Goal: Transaction & Acquisition: Book appointment/travel/reservation

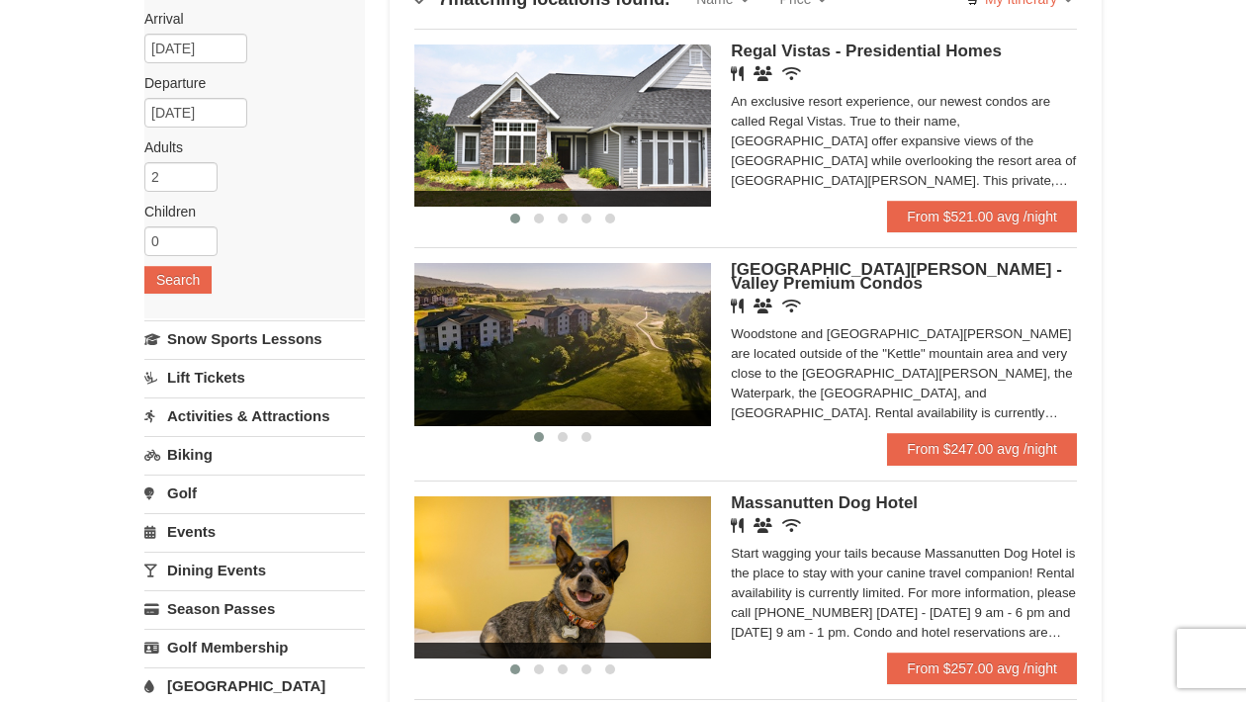
scroll to position [186, 0]
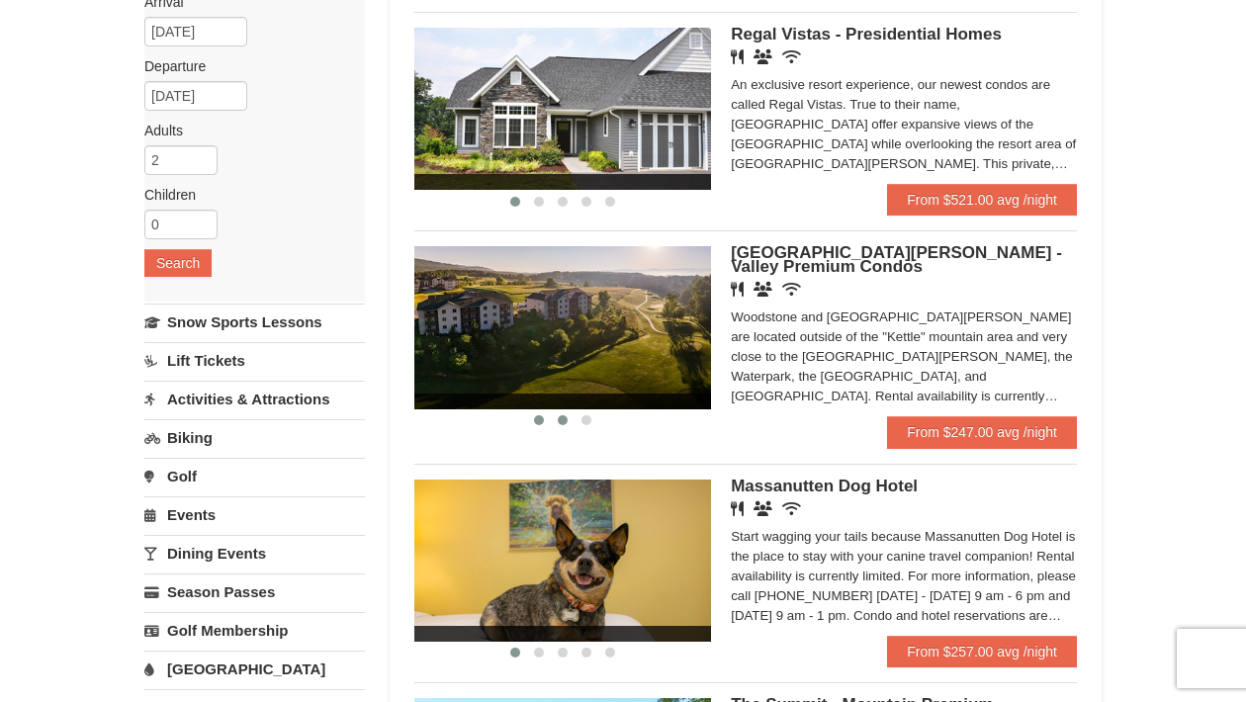
click at [562, 421] on span at bounding box center [563, 420] width 10 height 10
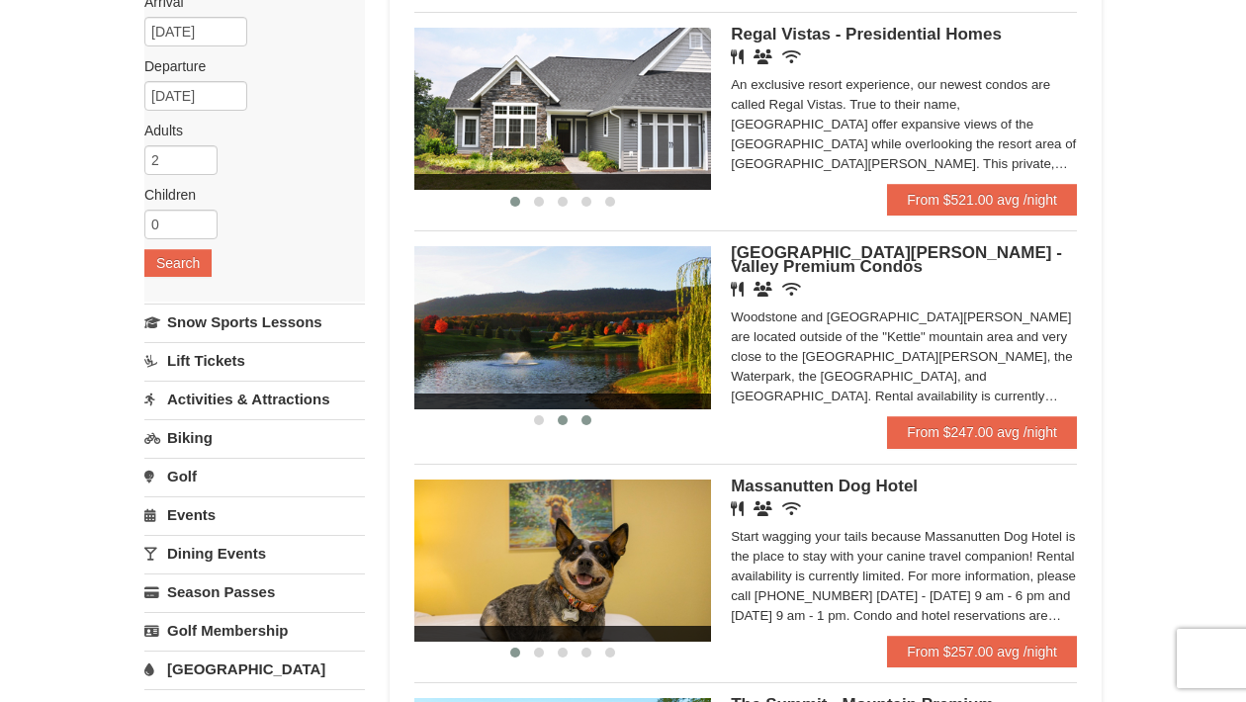
click at [586, 423] on span at bounding box center [587, 420] width 10 height 10
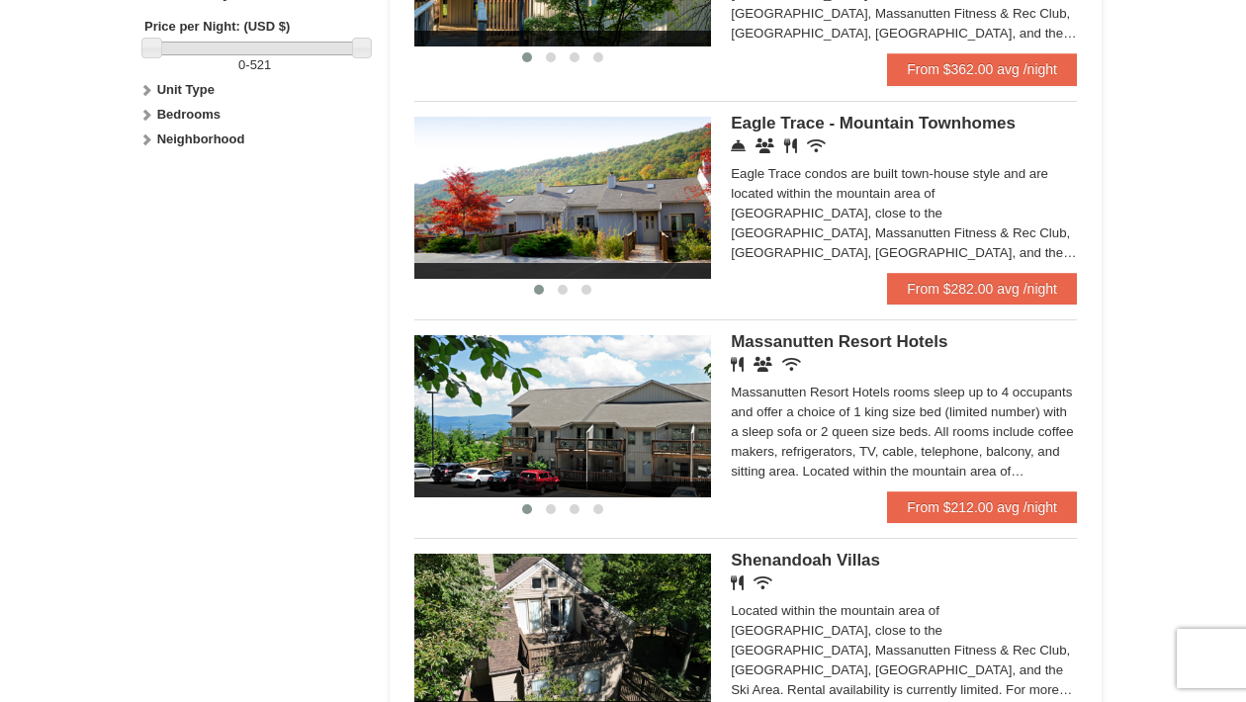
scroll to position [997, 0]
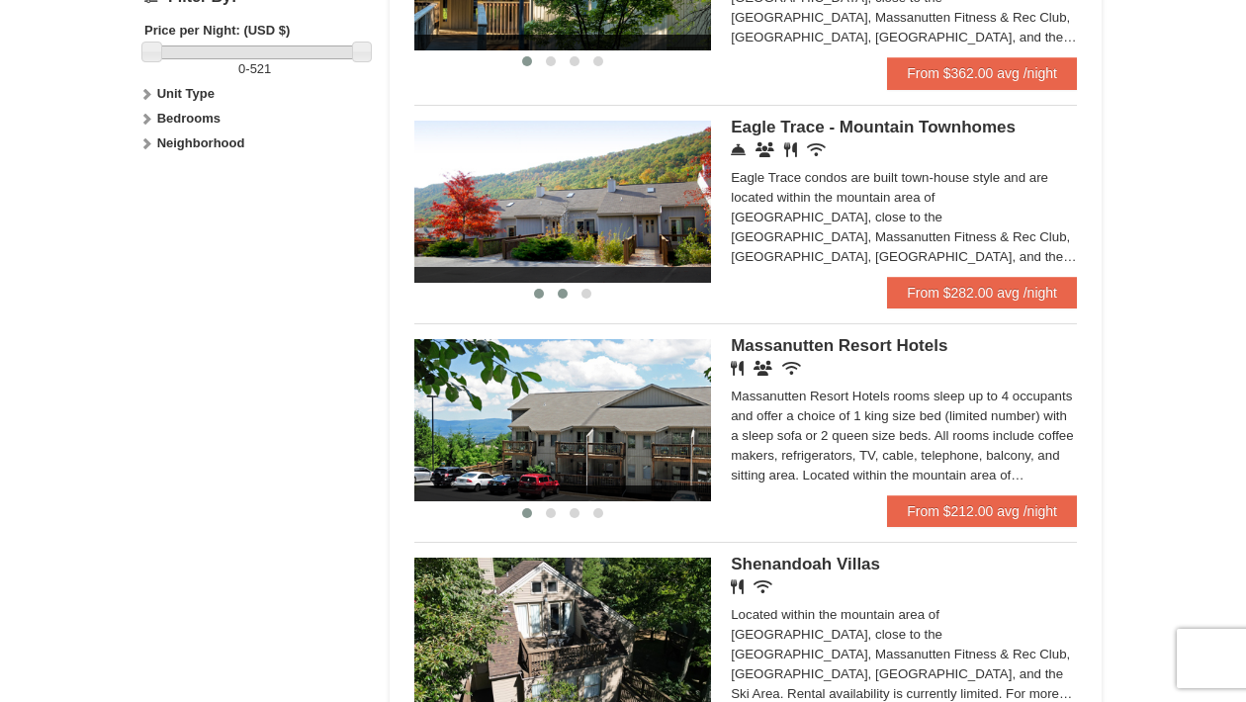
click at [555, 287] on button at bounding box center [563, 294] width 24 height 20
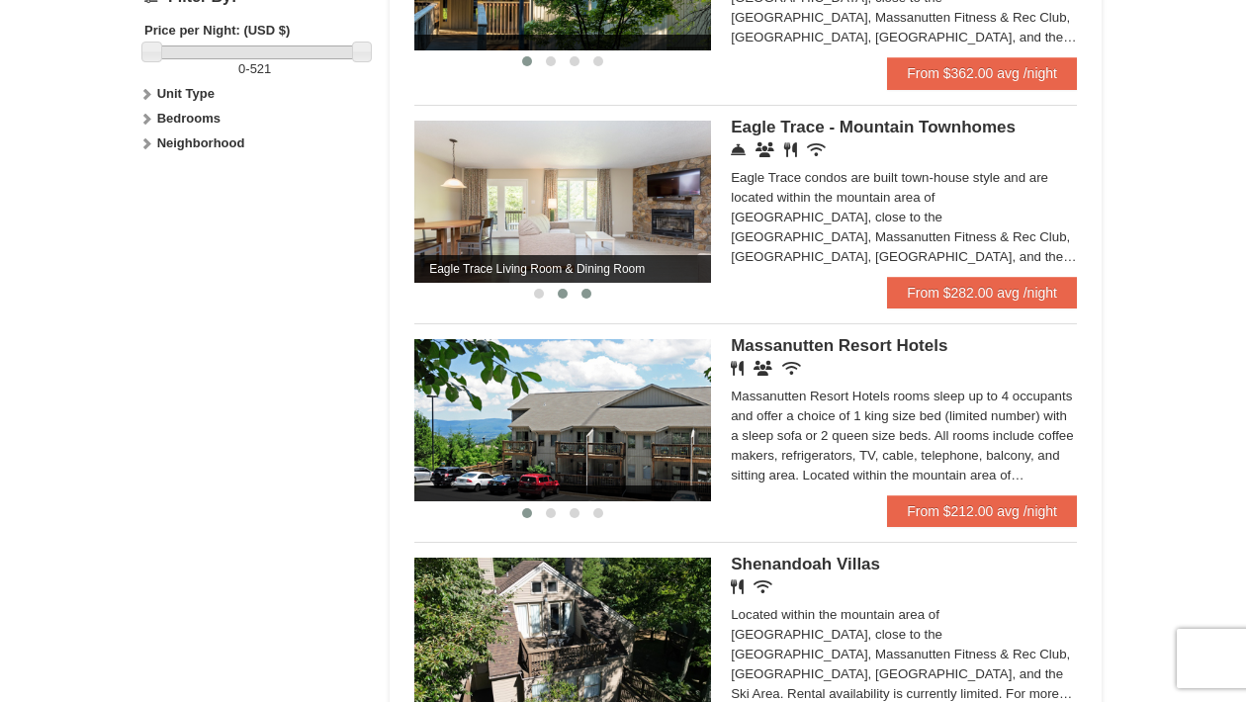
click at [591, 297] on span at bounding box center [587, 294] width 10 height 10
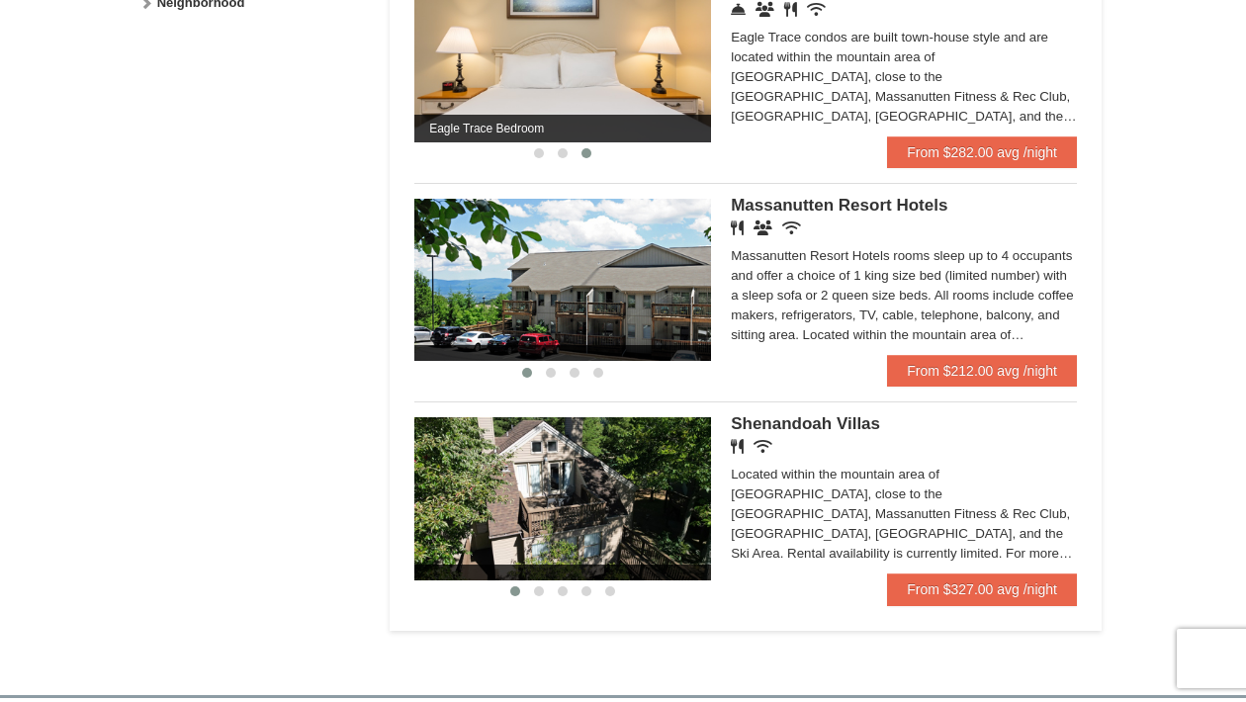
scroll to position [1139, 0]
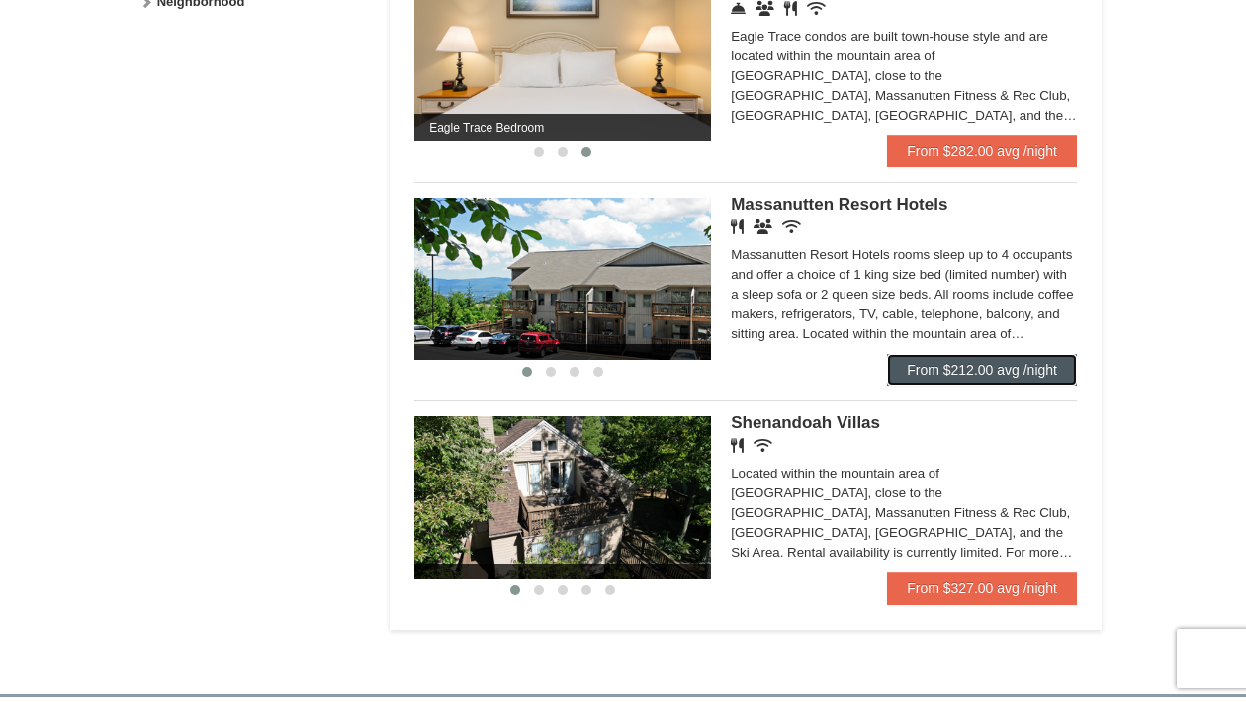
click at [933, 371] on link "From $212.00 avg /night" at bounding box center [982, 370] width 190 height 32
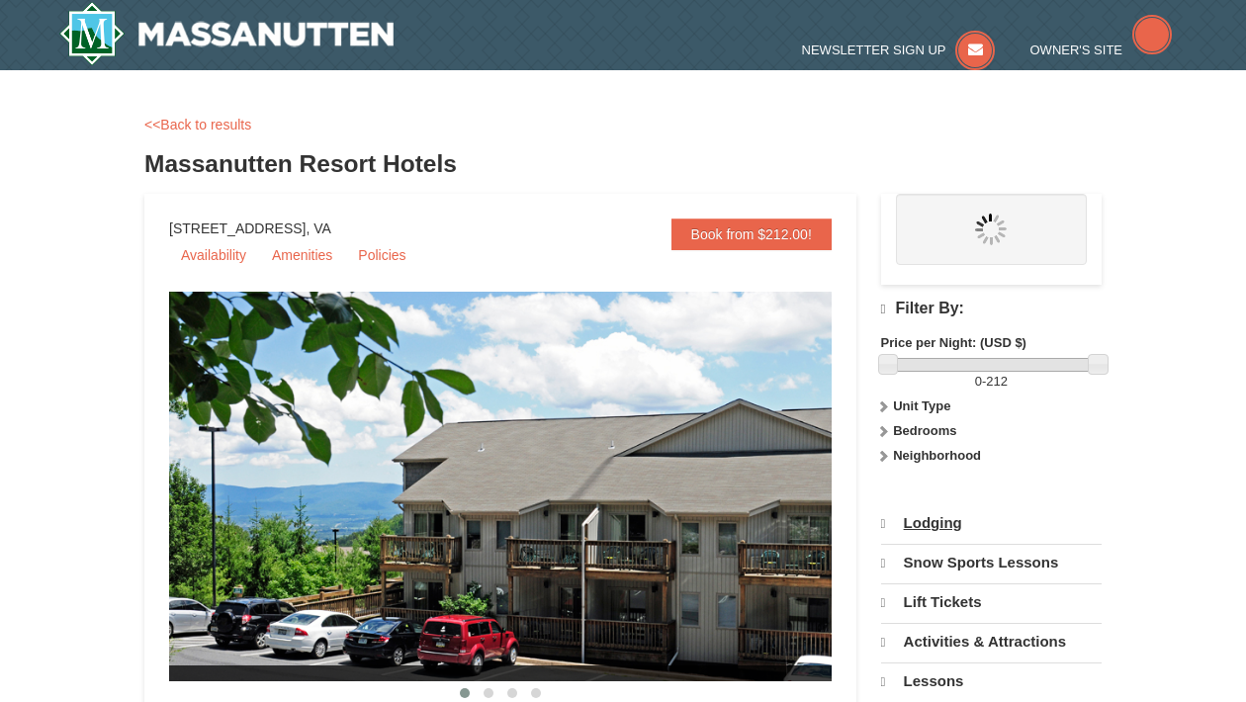
select select "10"
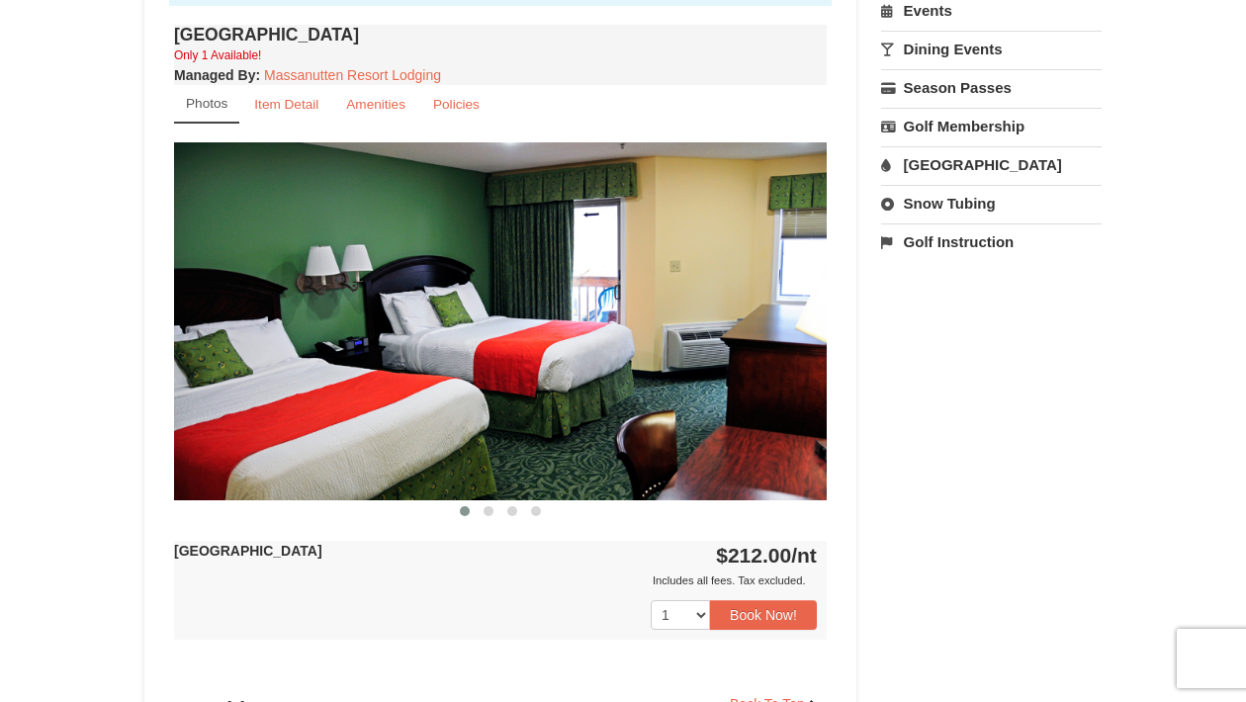
scroll to position [748, 0]
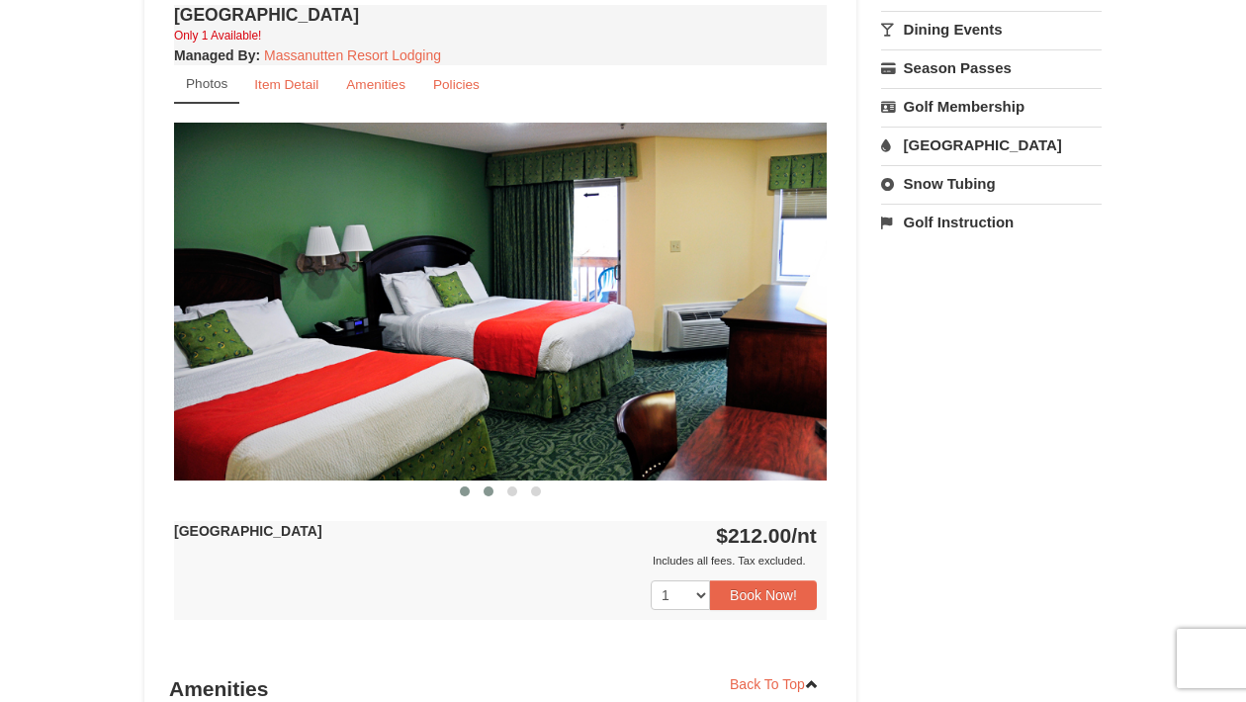
click at [491, 491] on span at bounding box center [489, 492] width 10 height 10
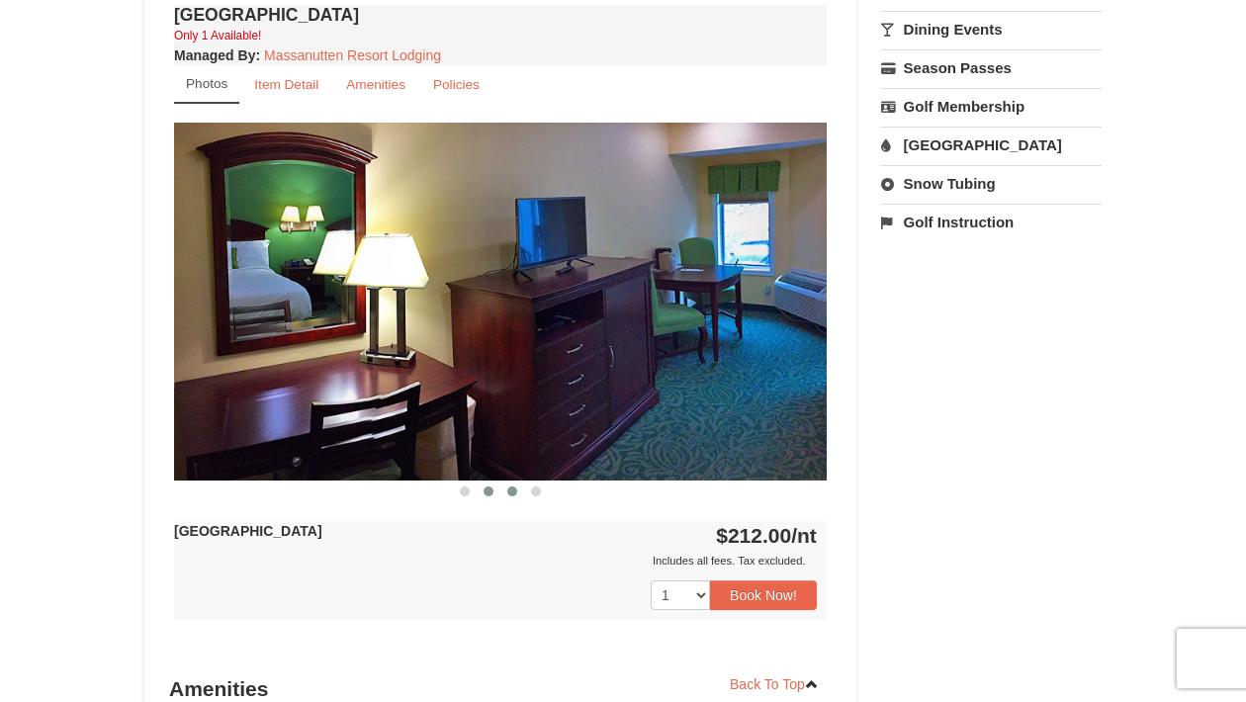
click at [513, 491] on span at bounding box center [512, 492] width 10 height 10
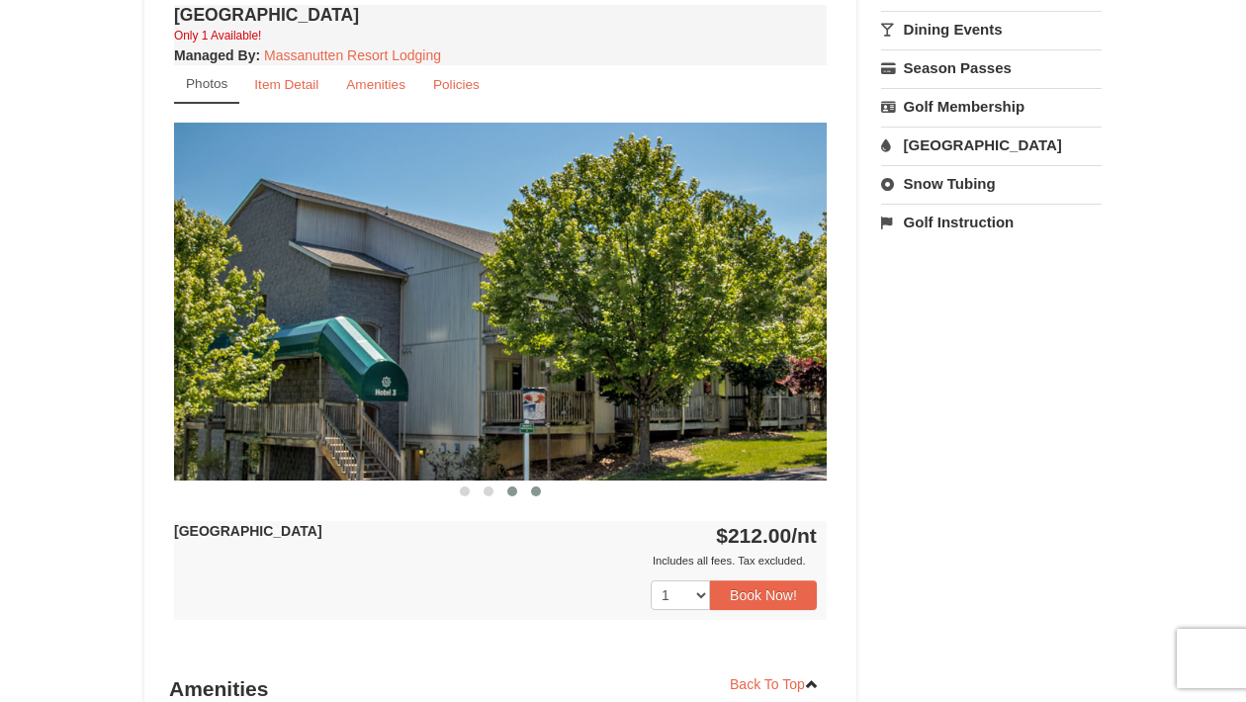
click at [537, 489] on span at bounding box center [536, 492] width 10 height 10
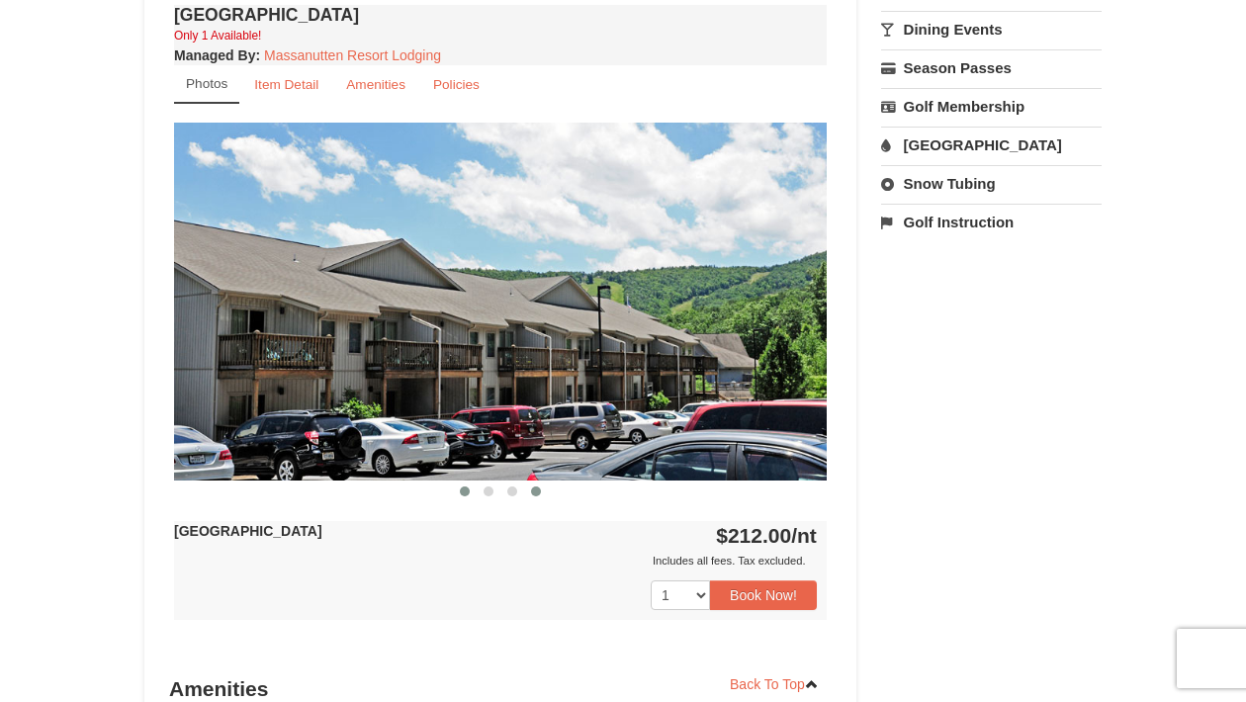
click at [467, 494] on button at bounding box center [465, 492] width 24 height 20
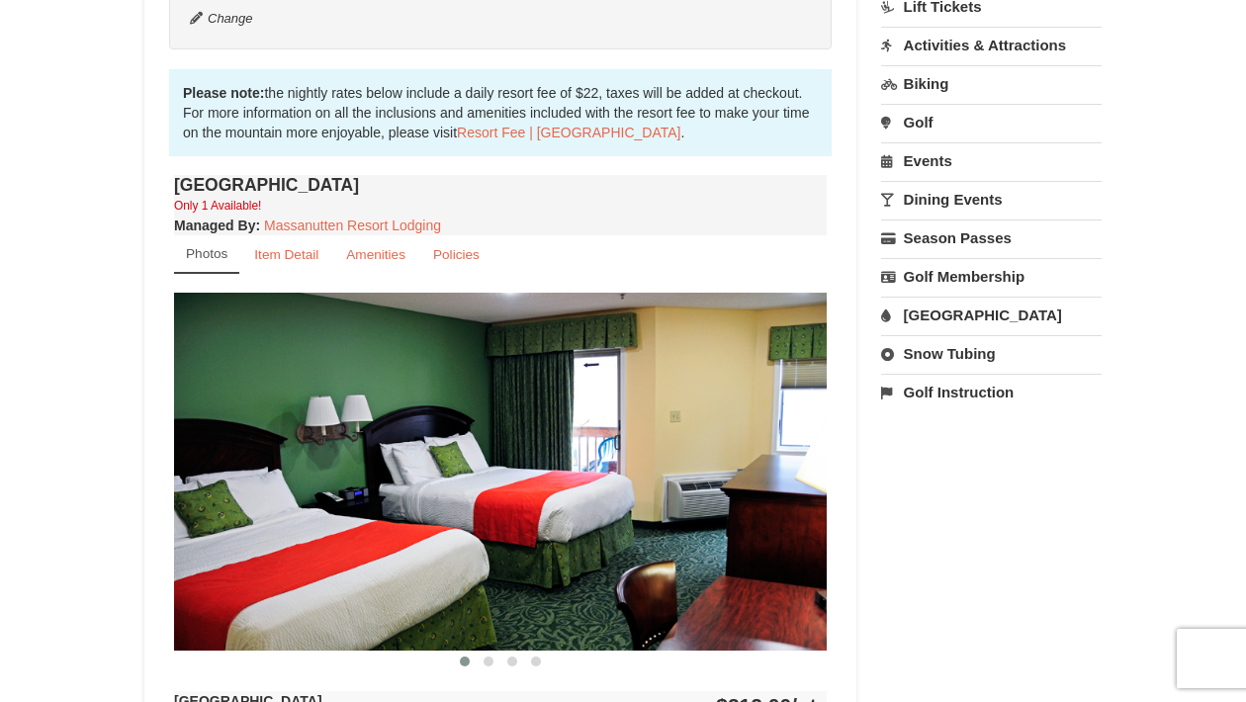
scroll to position [578, 0]
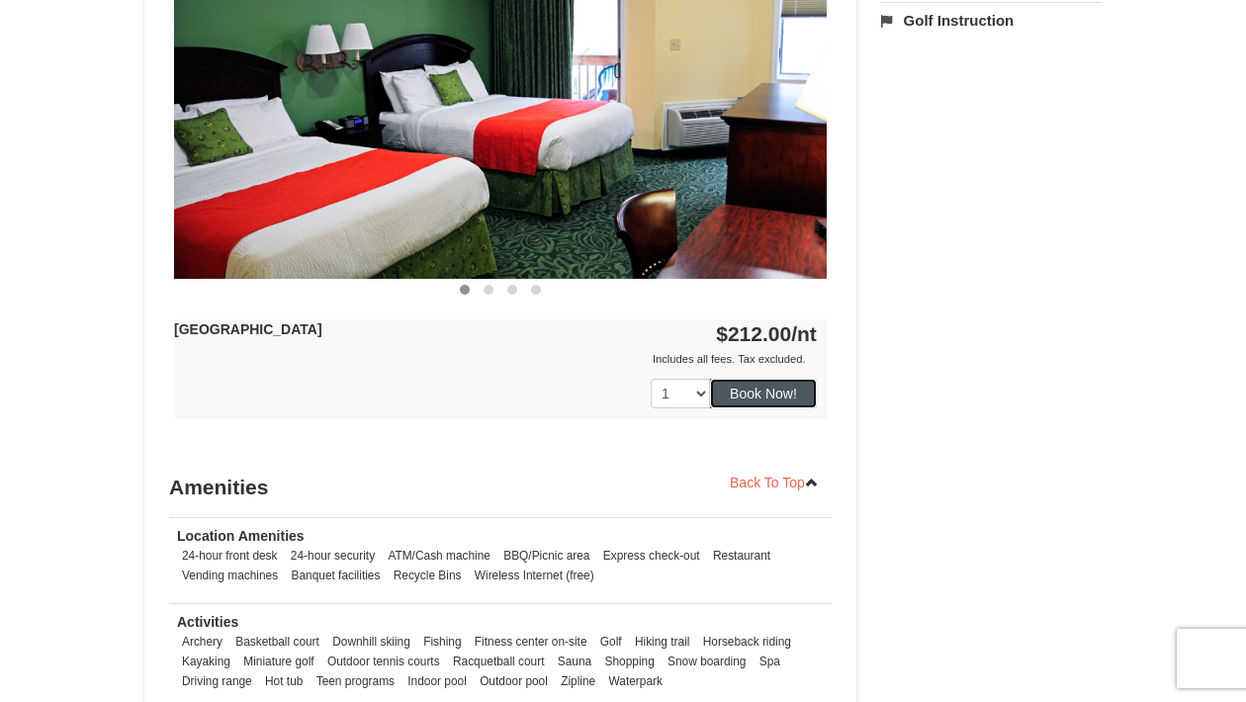
click at [767, 395] on button "Book Now!" at bounding box center [763, 394] width 107 height 30
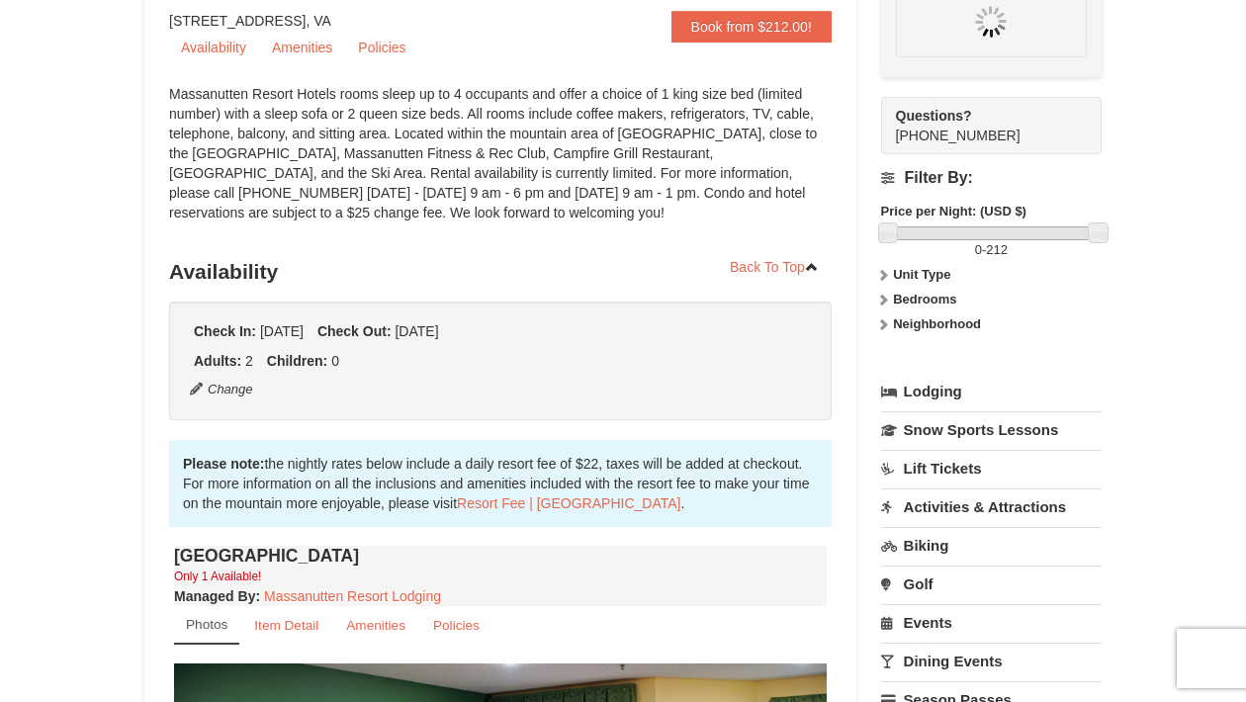
scroll to position [193, 0]
